Goal: Information Seeking & Learning: Learn about a topic

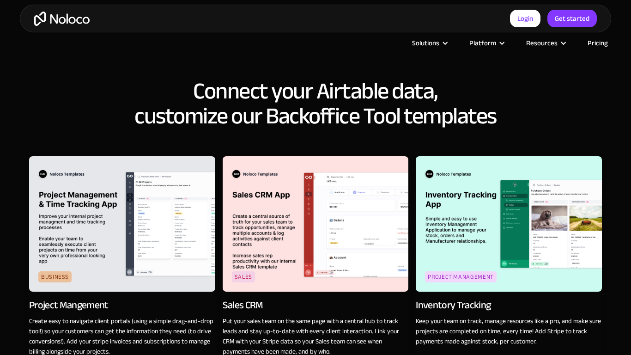
scroll to position [1169, 0]
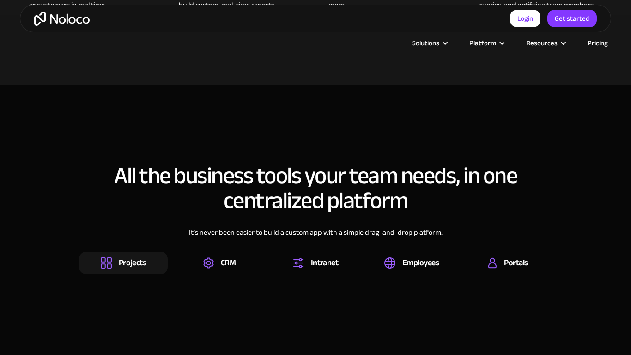
scroll to position [871, 0]
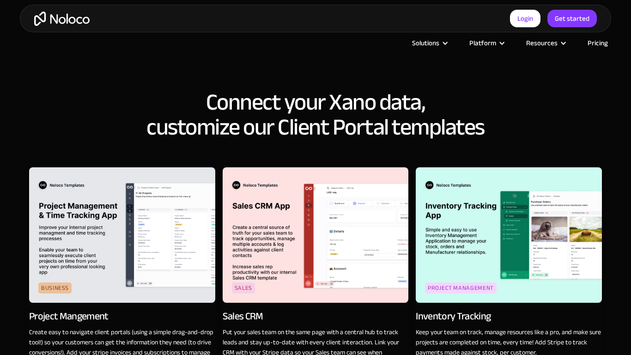
scroll to position [1169, 0]
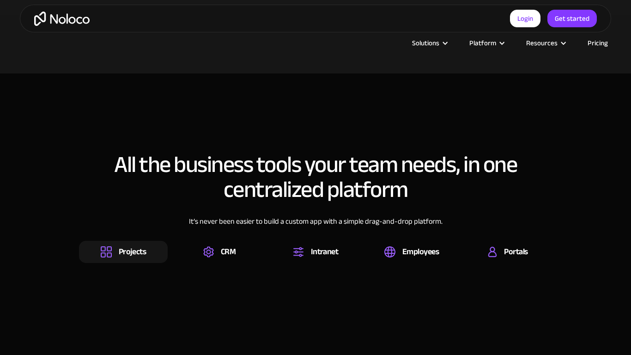
scroll to position [871, 0]
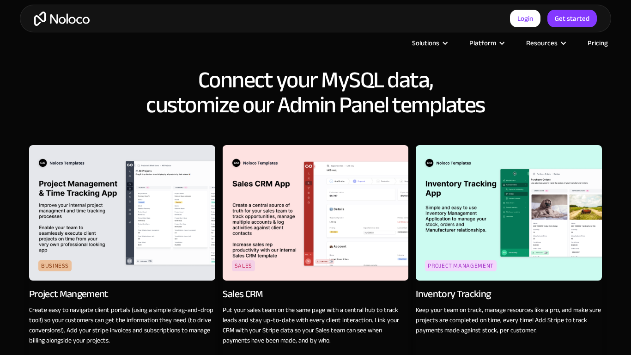
scroll to position [1169, 0]
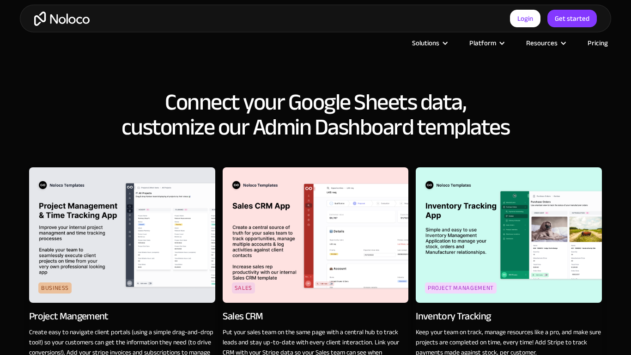
scroll to position [1169, 0]
